Goal: Transaction & Acquisition: Purchase product/service

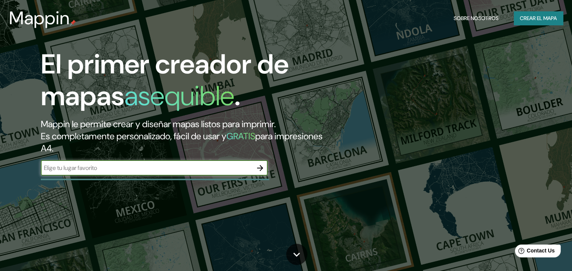
click at [549, 18] on font "Crear el mapa" at bounding box center [538, 18] width 37 height 9
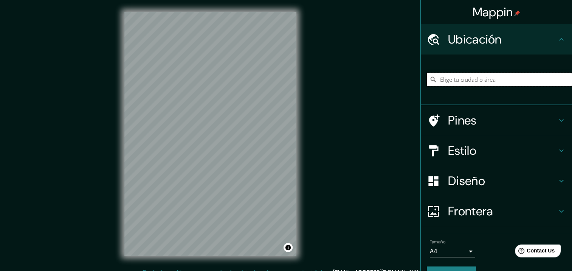
click at [484, 74] on input "Elige tu ciudad o área" at bounding box center [499, 80] width 145 height 14
click at [467, 78] on input "Departamento de Salto, Uruguay" at bounding box center [499, 80] width 145 height 14
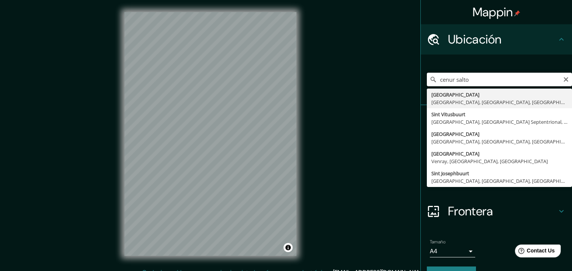
drag, startPoint x: 490, startPoint y: 79, endPoint x: 425, endPoint y: 74, distance: 65.1
click at [427, 74] on input "cenur salto" at bounding box center [499, 80] width 145 height 14
drag, startPoint x: 537, startPoint y: 79, endPoint x: 315, endPoint y: 68, distance: 222.8
click at [315, 68] on div "Mappin Ubicación Centro Regional universitario Salto Centro 99440, Salto do Jac…" at bounding box center [286, 140] width 572 height 280
drag, startPoint x: 488, startPoint y: 81, endPoint x: 402, endPoint y: 76, distance: 86.6
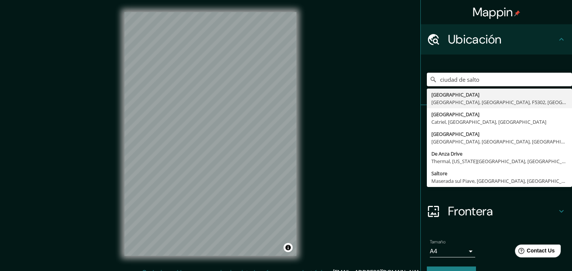
click at [402, 76] on div "Mappin Ubicación ciudad de salto Ciudad De Salta La Rioja, Provincia de La Rioj…" at bounding box center [286, 140] width 572 height 280
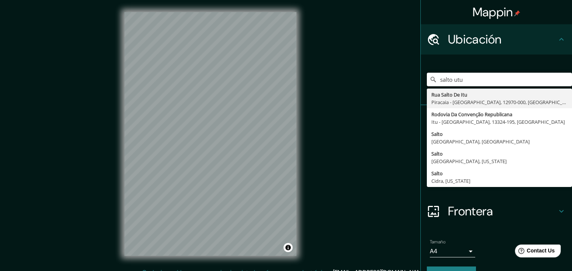
type input "salto utu"
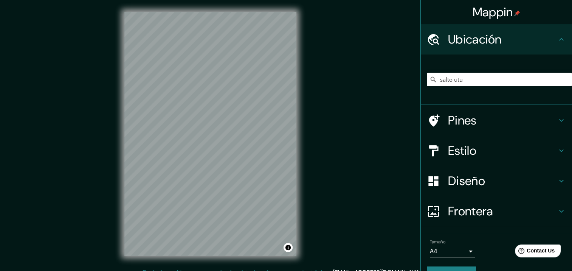
click at [304, 210] on div "© Mapbox © OpenStreetMap Improve this map" at bounding box center [210, 134] width 196 height 268
click at [311, 178] on div "Mappin Ubicación salto utu Rua Salto De Itu Piracaia - São Paulo, 12970-000, Br…" at bounding box center [286, 140] width 572 height 280
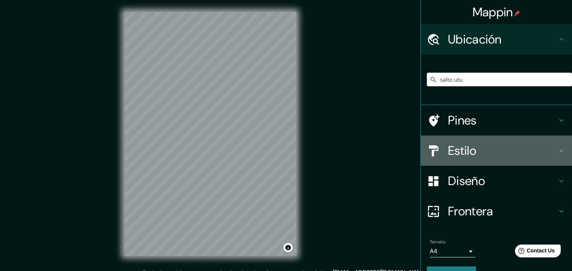
click at [498, 144] on h4 "Estilo" at bounding box center [502, 150] width 109 height 15
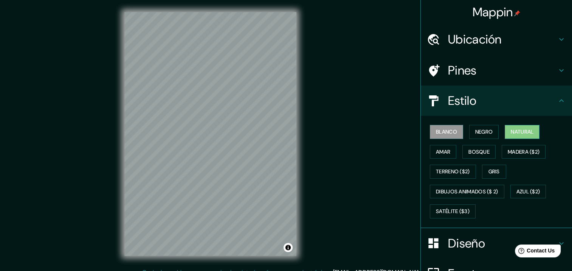
click at [516, 132] on font "Natural" at bounding box center [521, 131] width 23 height 9
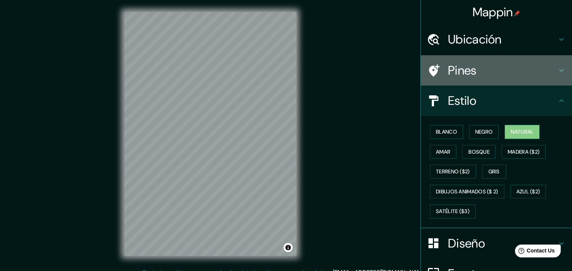
click at [450, 75] on h4 "Pines" at bounding box center [502, 70] width 109 height 15
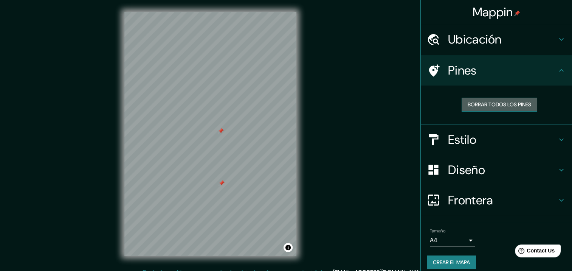
click at [503, 109] on button "Borrar todos los pines" at bounding box center [499, 104] width 76 height 14
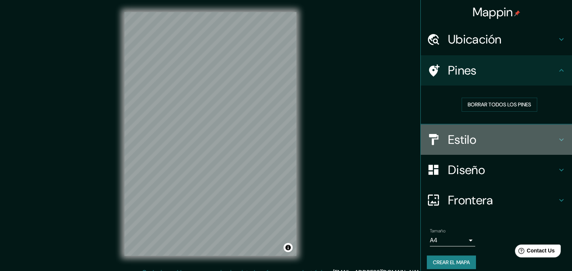
click at [467, 147] on div "Estilo" at bounding box center [496, 139] width 151 height 30
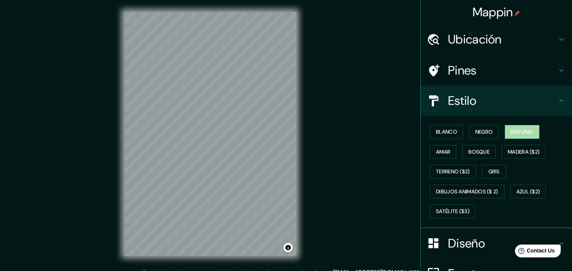
click at [511, 131] on font "Natural" at bounding box center [521, 131] width 23 height 9
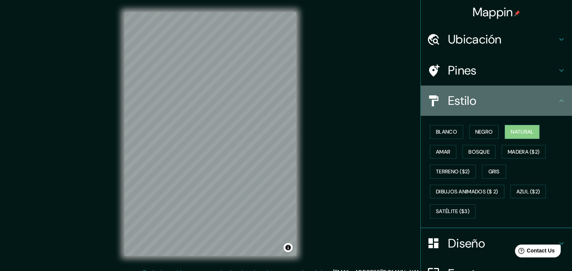
click at [498, 94] on h4 "Estilo" at bounding box center [502, 100] width 109 height 15
click at [484, 110] on div "Estilo" at bounding box center [496, 100] width 151 height 30
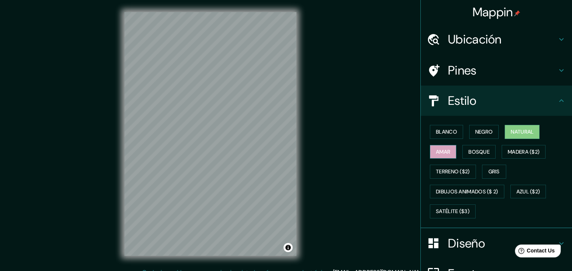
click at [445, 154] on button "Amar" at bounding box center [443, 152] width 26 height 14
click at [520, 131] on font "Natural" at bounding box center [521, 131] width 23 height 9
click at [558, 100] on icon at bounding box center [561, 100] width 9 height 9
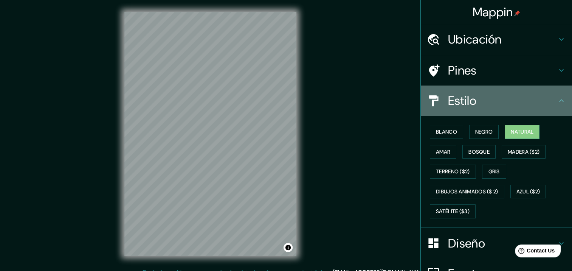
click at [559, 101] on icon at bounding box center [561, 100] width 5 height 3
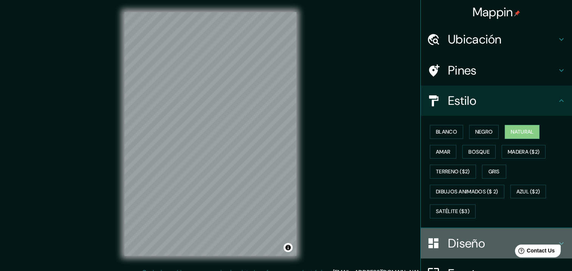
click at [440, 247] on div at bounding box center [437, 242] width 21 height 13
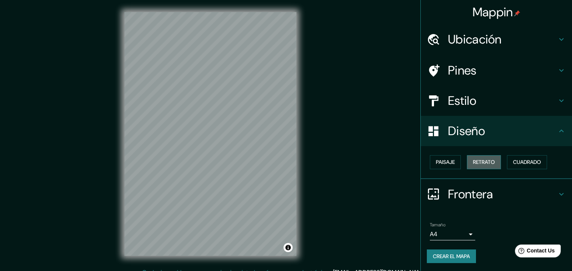
click at [484, 161] on font "Retrato" at bounding box center [484, 161] width 22 height 9
click at [523, 160] on font "Cuadrado" at bounding box center [527, 161] width 28 height 9
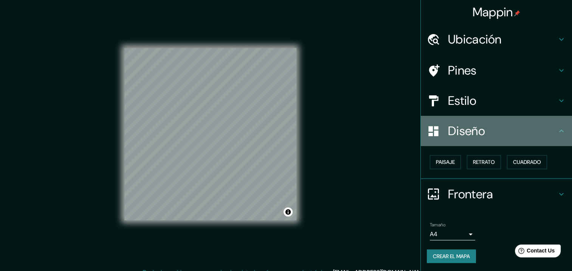
click at [558, 131] on icon at bounding box center [561, 130] width 9 height 9
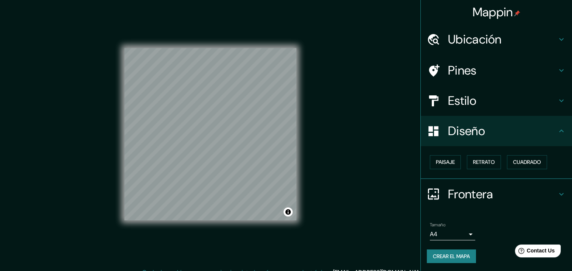
scroll to position [0, 0]
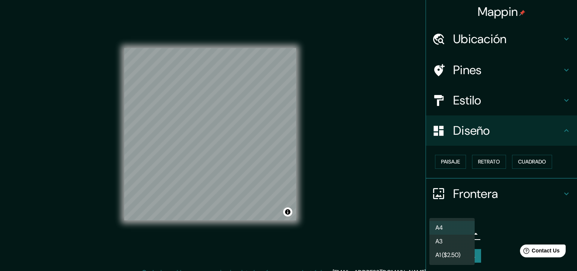
click at [464, 236] on body "Mappin Ubicación salto utu Rua Salto De Itu Piracaia - São Paulo, 12970-000, Br…" at bounding box center [288, 135] width 577 height 271
click at [461, 243] on li "A3" at bounding box center [452, 241] width 45 height 14
type input "a4"
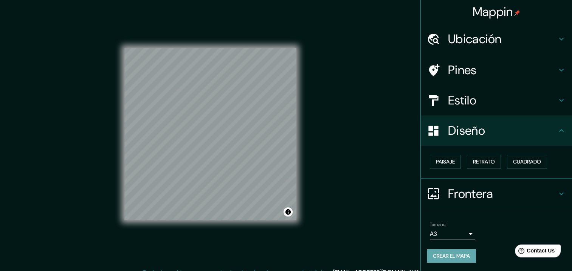
click at [467, 250] on button "Crear el mapa" at bounding box center [451, 256] width 49 height 14
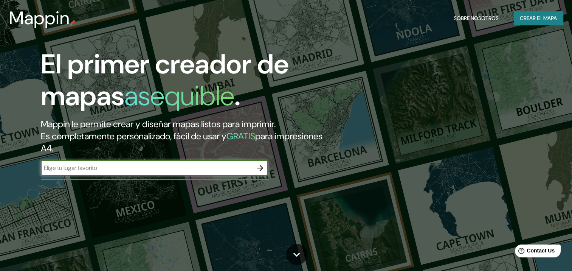
click at [535, 17] on font "Crear el mapa" at bounding box center [538, 18] width 37 height 9
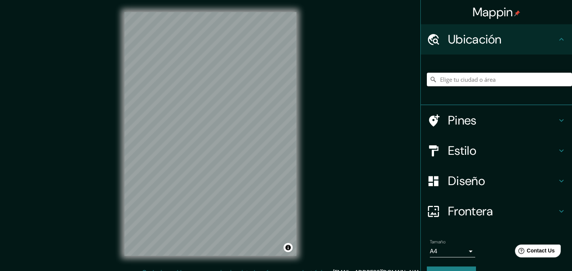
click at [462, 76] on input "Elige tu ciudad o área" at bounding box center [499, 80] width 145 height 14
click at [470, 75] on input "[PERSON_NAME], [GEOGRAPHIC_DATA][PERSON_NAME], [GEOGRAPHIC_DATA]" at bounding box center [499, 80] width 145 height 14
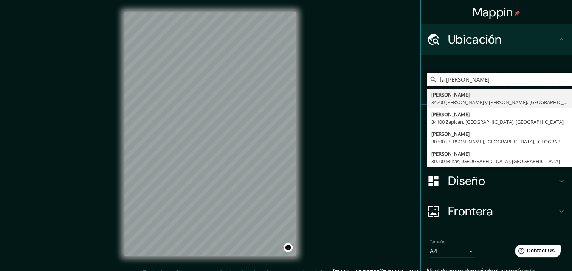
type input "la [PERSON_NAME]"
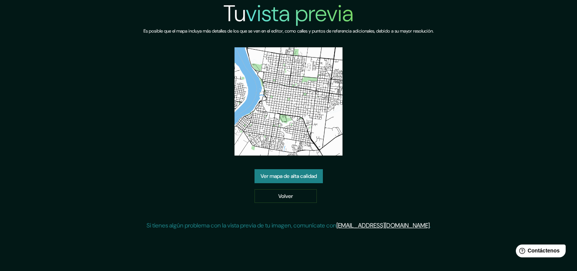
click at [297, 176] on font "Ver mapa de alta calidad" at bounding box center [289, 175] width 56 height 9
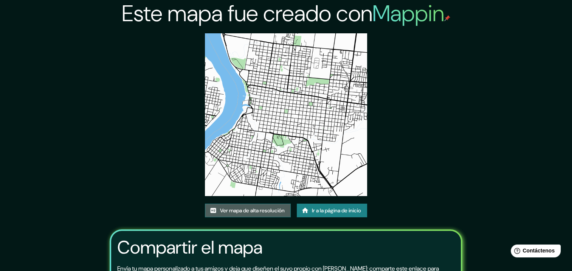
click at [258, 214] on font "Ver mapa de alta resolución" at bounding box center [252, 210] width 65 height 9
